Goal: Information Seeking & Learning: Learn about a topic

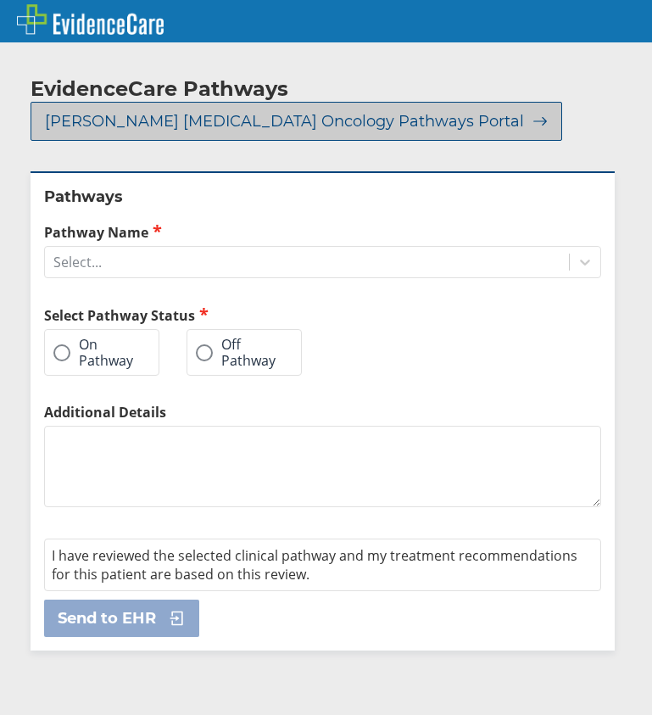
click at [185, 111] on span "[PERSON_NAME] [MEDICAL_DATA] Oncology Pathways Portal" at bounding box center [284, 121] width 479 height 20
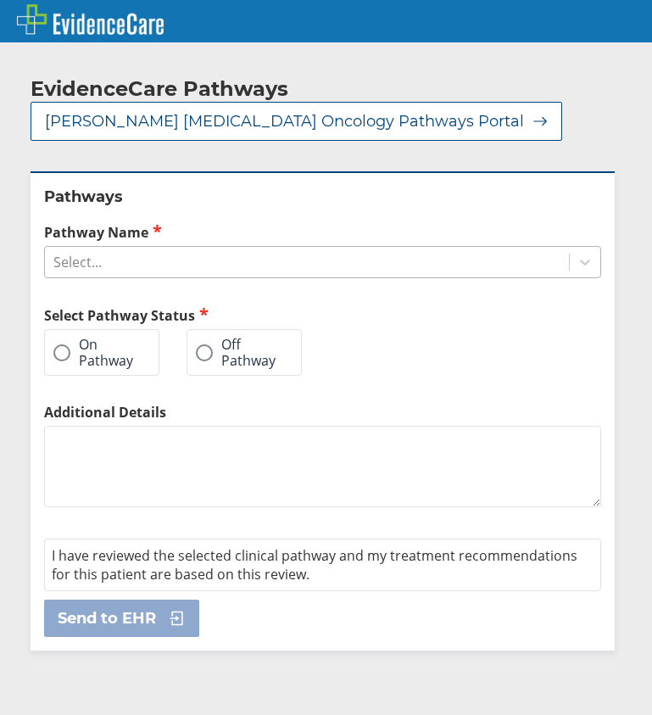
click at [89, 253] on div "Select..." at bounding box center [77, 262] width 48 height 19
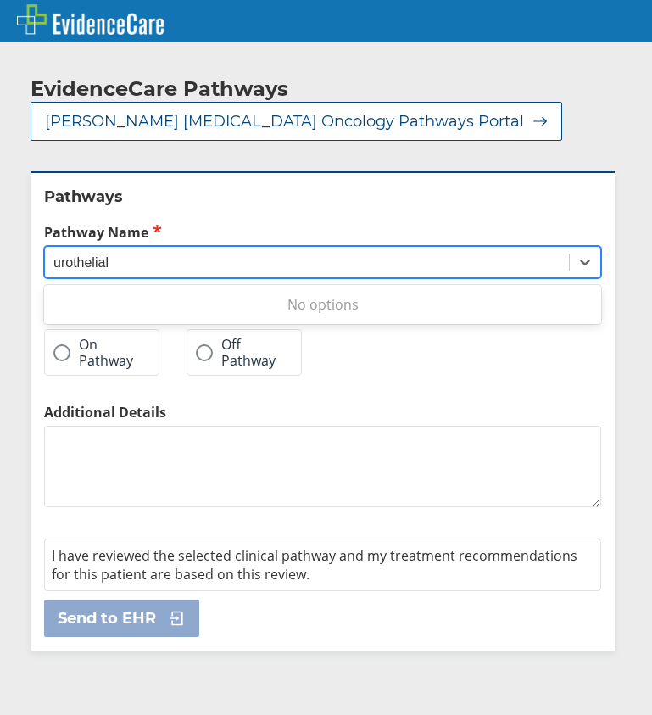
type input "urothelial"
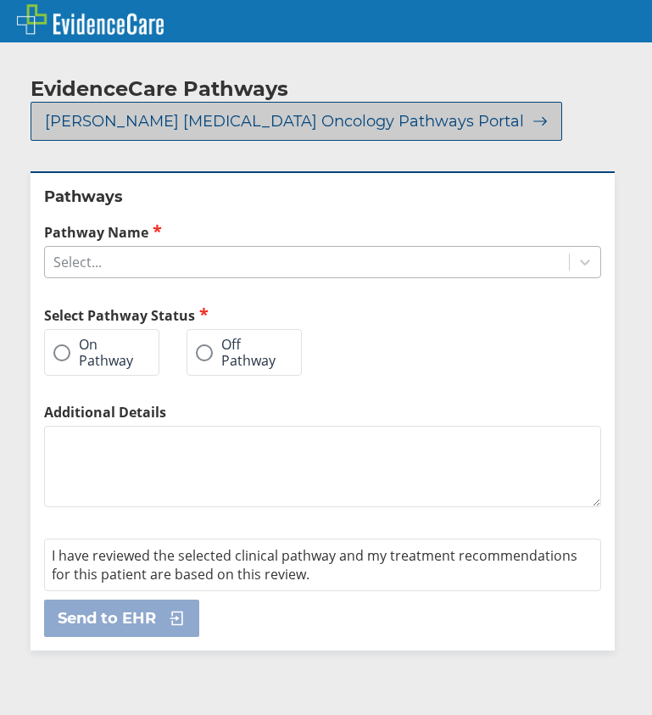
click at [524, 114] on icon at bounding box center [536, 121] width 24 height 15
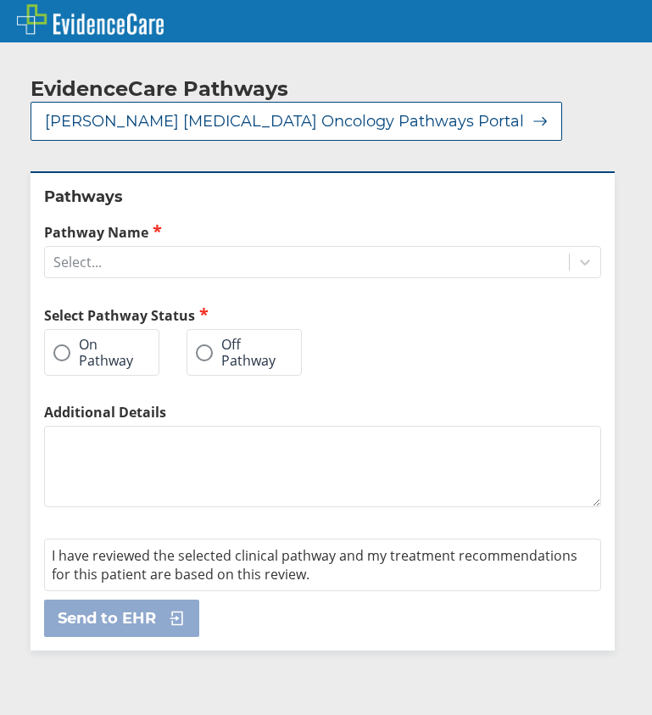
click at [210, 344] on span at bounding box center [204, 352] width 17 height 17
click at [0, 0] on input "Off Pathway" at bounding box center [0, 0] width 0 height 0
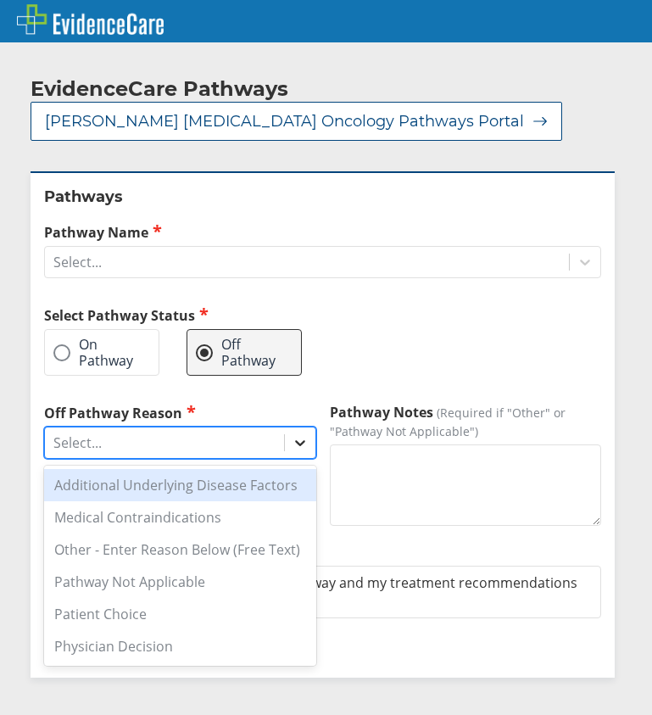
click at [295, 434] on icon at bounding box center [300, 442] width 17 height 17
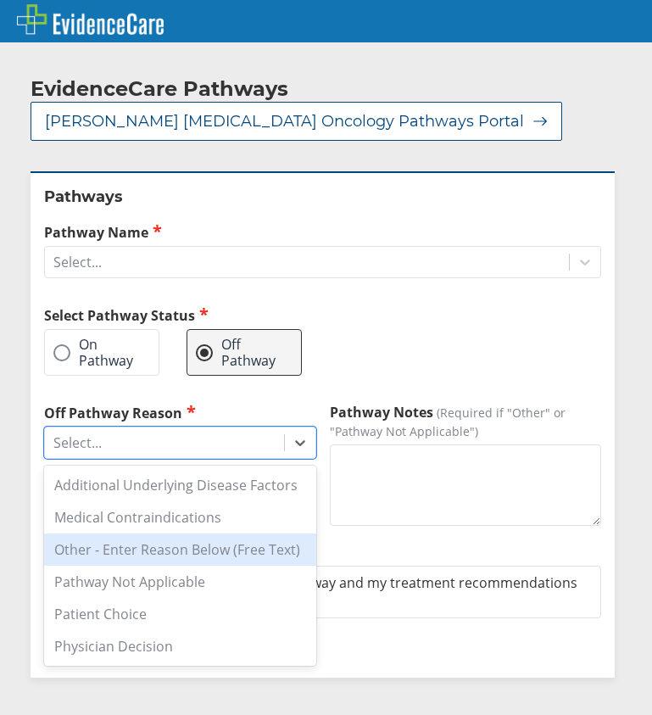
click at [193, 533] on div "Other - Enter Reason Below (Free Text)" at bounding box center [180, 549] width 272 height 32
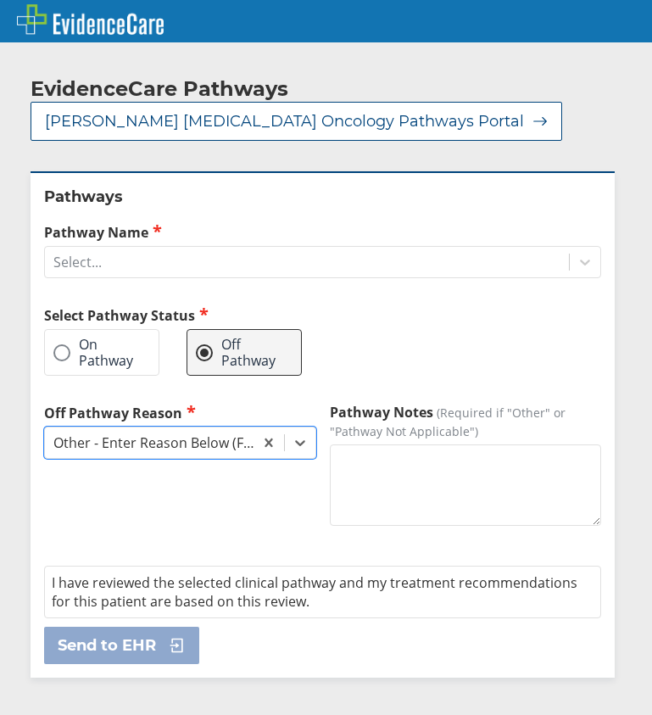
click at [383, 448] on textarea "Pathway Notes (Required if "Other" or "Pathway Not Applicable")" at bounding box center [466, 484] width 272 height 81
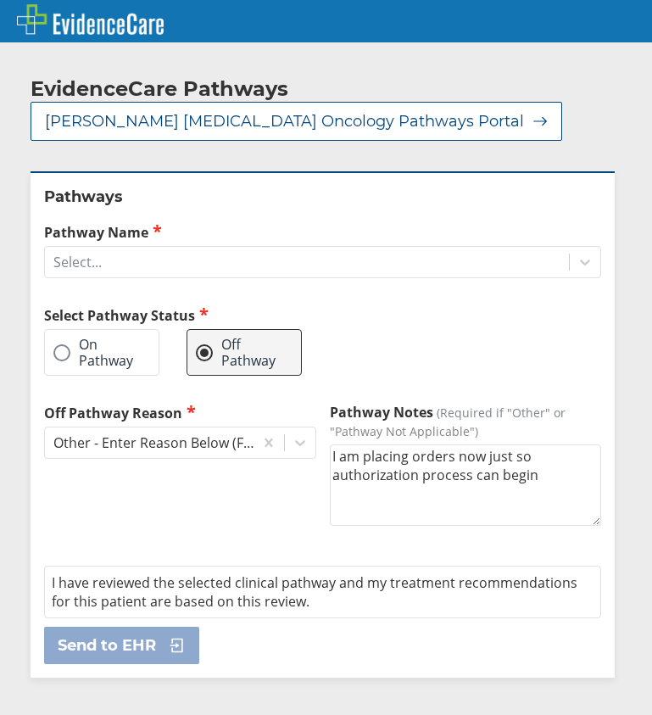
type textarea "I am placing orders now just so authorization process can begin"
drag, startPoint x: 272, startPoint y: 517, endPoint x: 275, endPoint y: 530, distance: 13.0
click at [272, 522] on div "Off Pathway Reason Other - Enter Reason Below (Free Text)" at bounding box center [180, 479] width 272 height 153
click at [614, 476] on div "EvidenceCare Pathways Moffitt Cancer Center Oncology Pathways Portal Pathways P…" at bounding box center [326, 368] width 652 height 634
click at [576, 253] on icon at bounding box center [584, 261] width 17 height 17
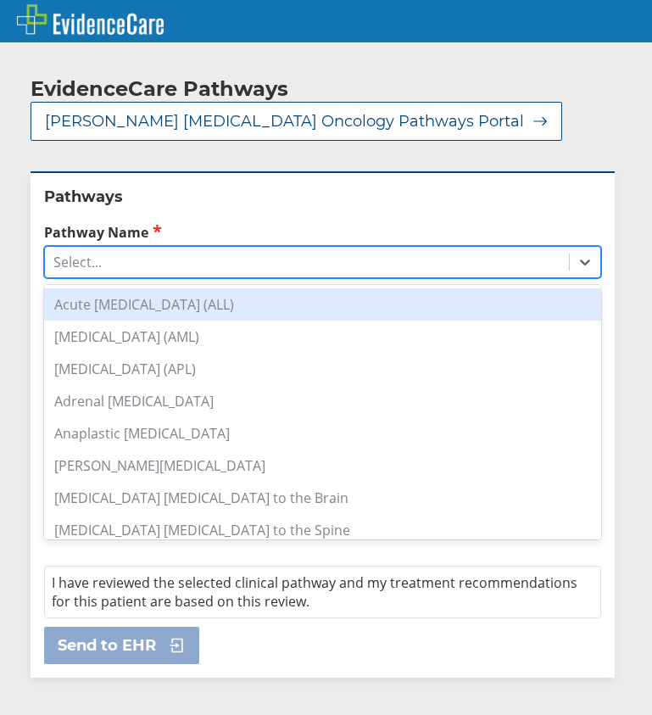
click at [236, 248] on div "Select..." at bounding box center [307, 262] width 524 height 29
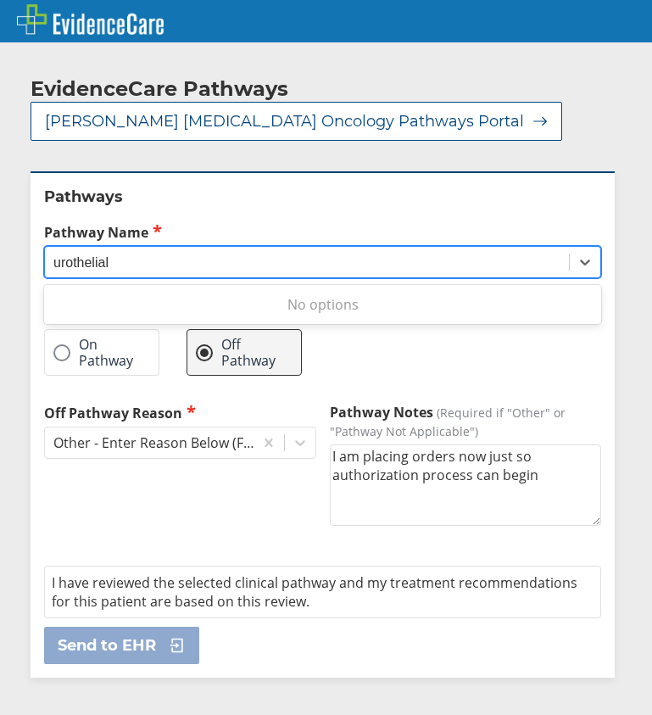
type input "urothelial"
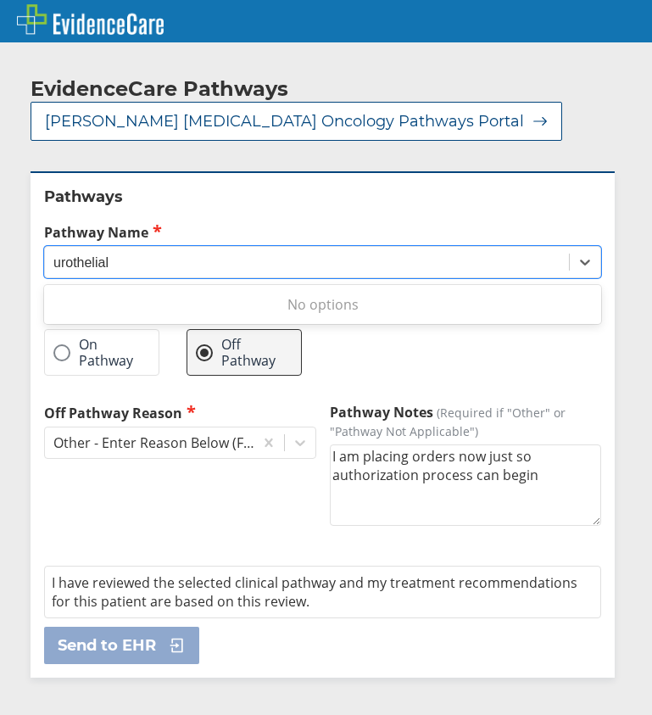
drag, startPoint x: 494, startPoint y: 285, endPoint x: 525, endPoint y: 269, distance: 34.5
click at [498, 288] on div "No options" at bounding box center [322, 304] width 557 height 32
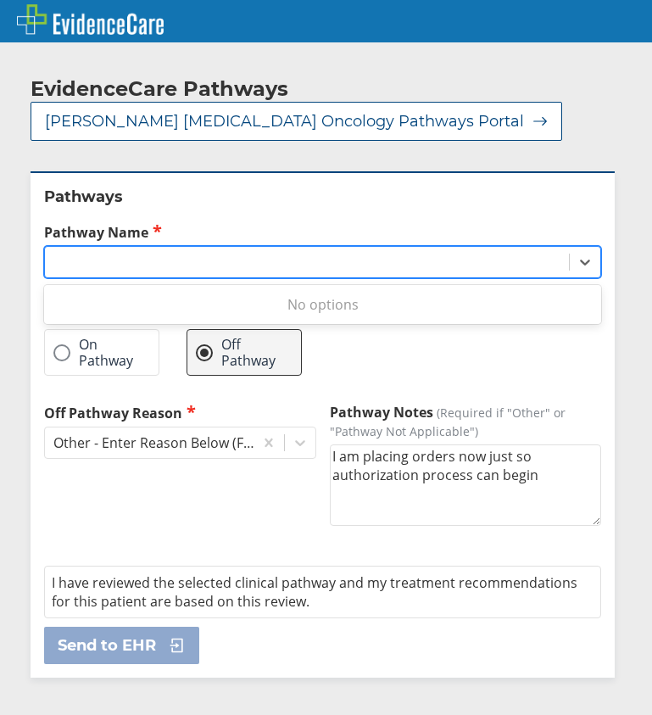
click at [178, 248] on div "urothelial" at bounding box center [307, 262] width 524 height 29
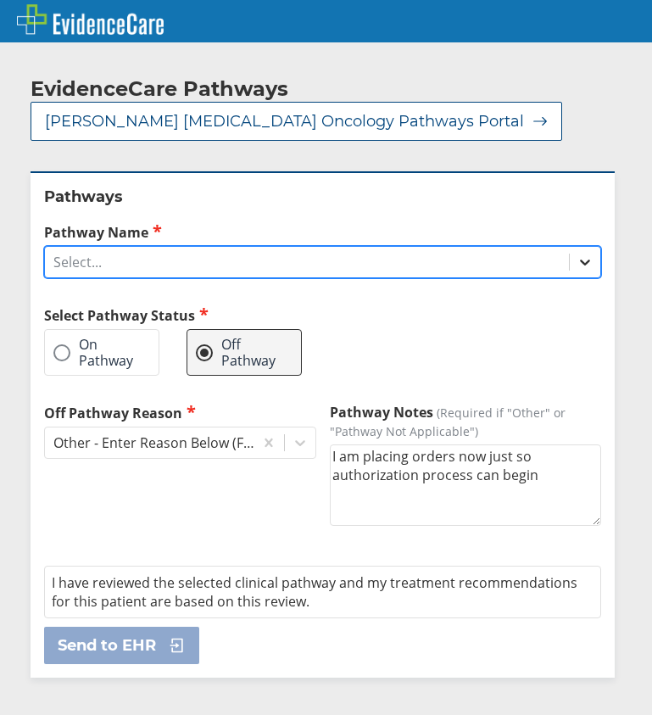
click at [576, 253] on icon at bounding box center [584, 261] width 17 height 17
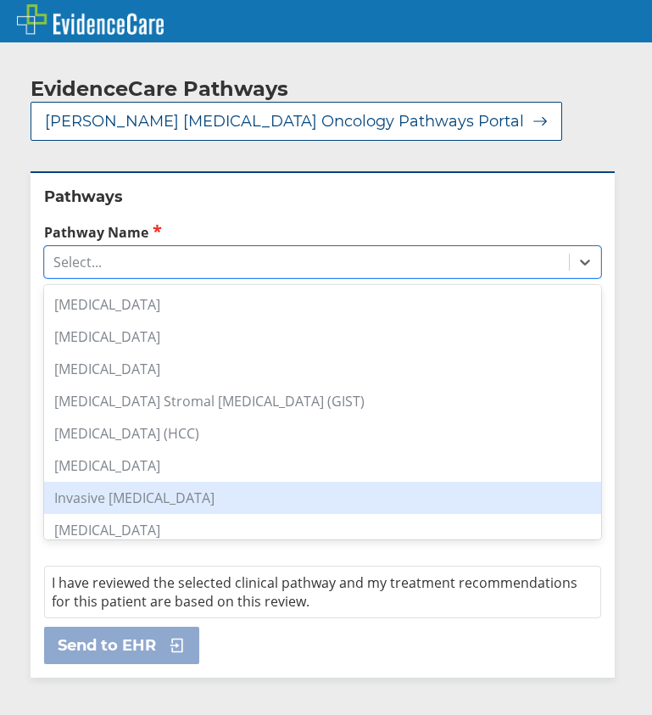
scroll to position [919, 0]
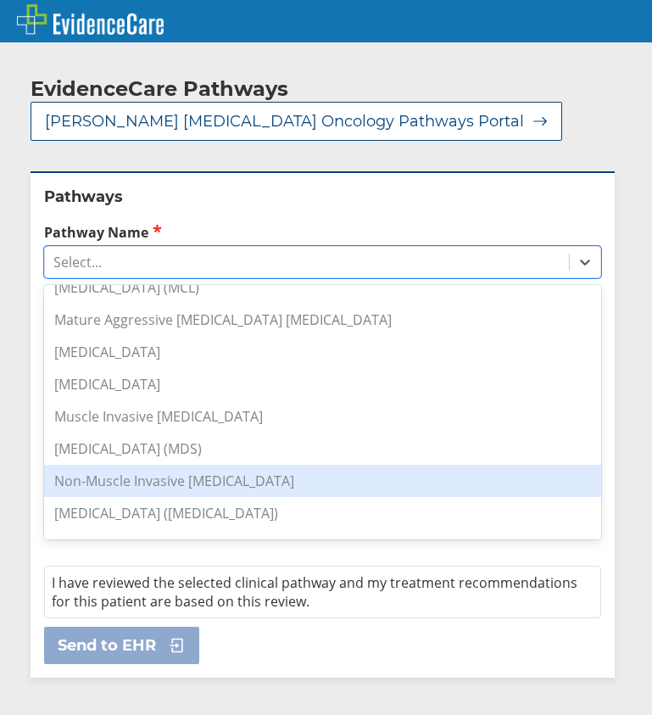
click at [166, 465] on div "Non-Muscle Invasive [MEDICAL_DATA]" at bounding box center [322, 481] width 557 height 32
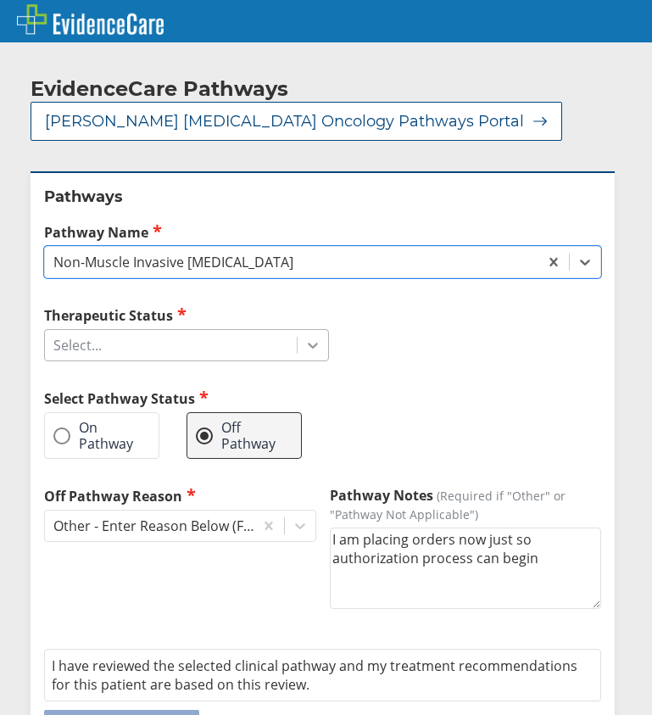
click at [304, 337] on icon at bounding box center [312, 345] width 17 height 17
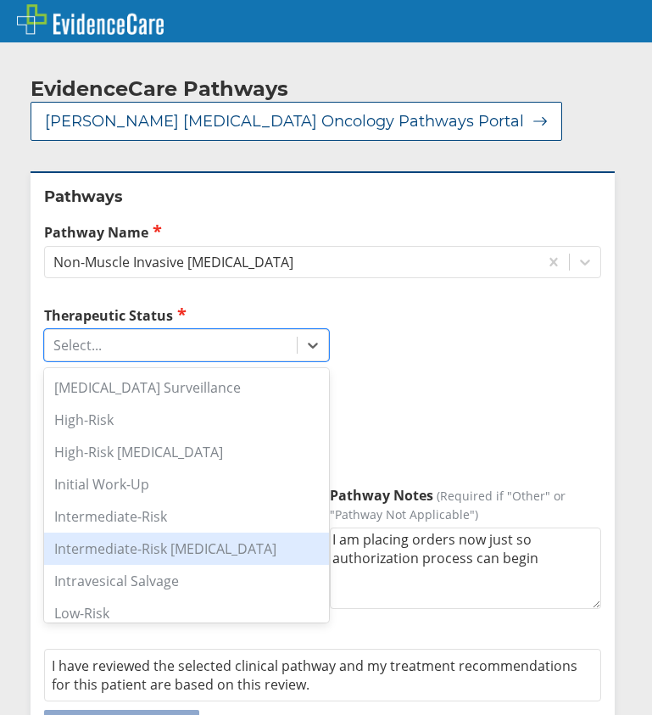
scroll to position [93, 0]
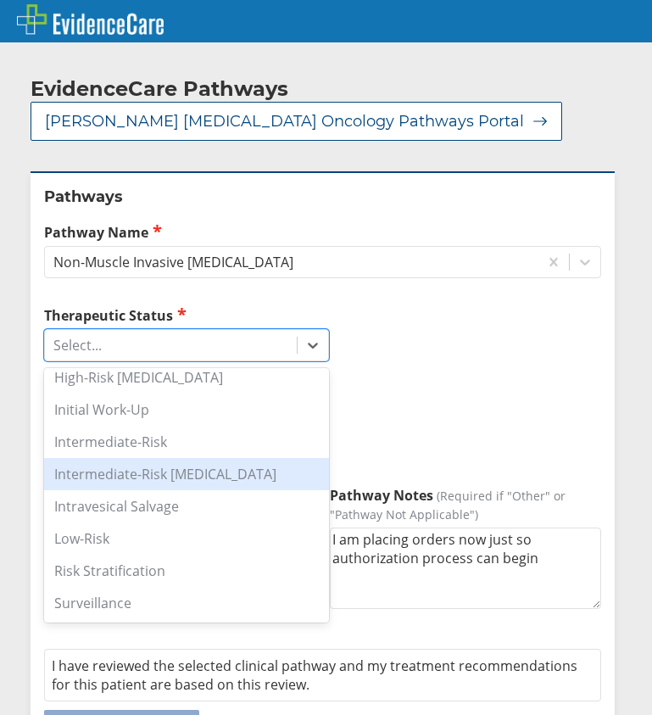
click at [434, 386] on div at bounding box center [471, 395] width 259 height 181
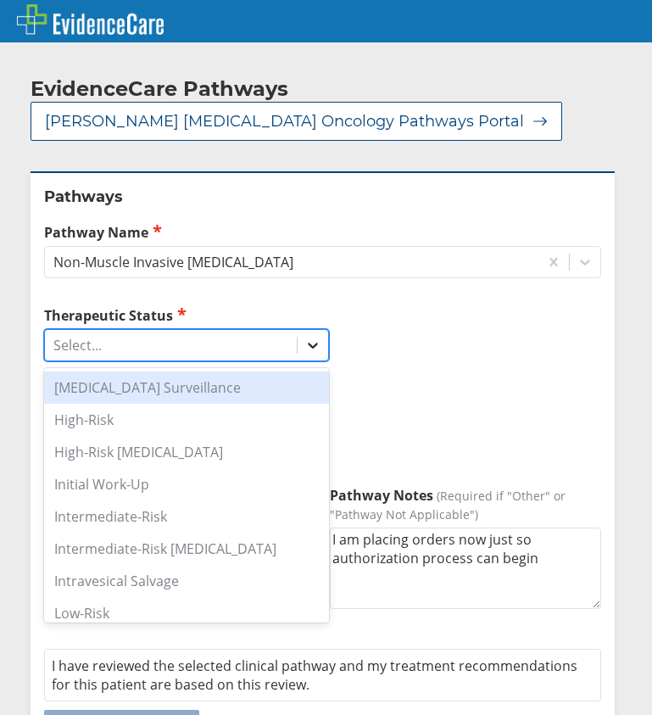
click at [310, 337] on icon at bounding box center [312, 345] width 17 height 17
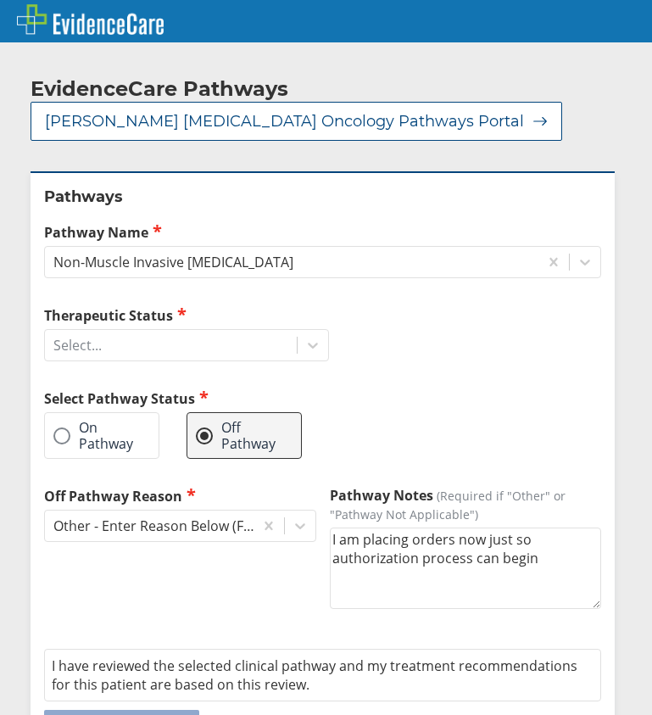
click at [413, 453] on div at bounding box center [471, 395] width 259 height 181
